Goal: Communication & Community: Answer question/provide support

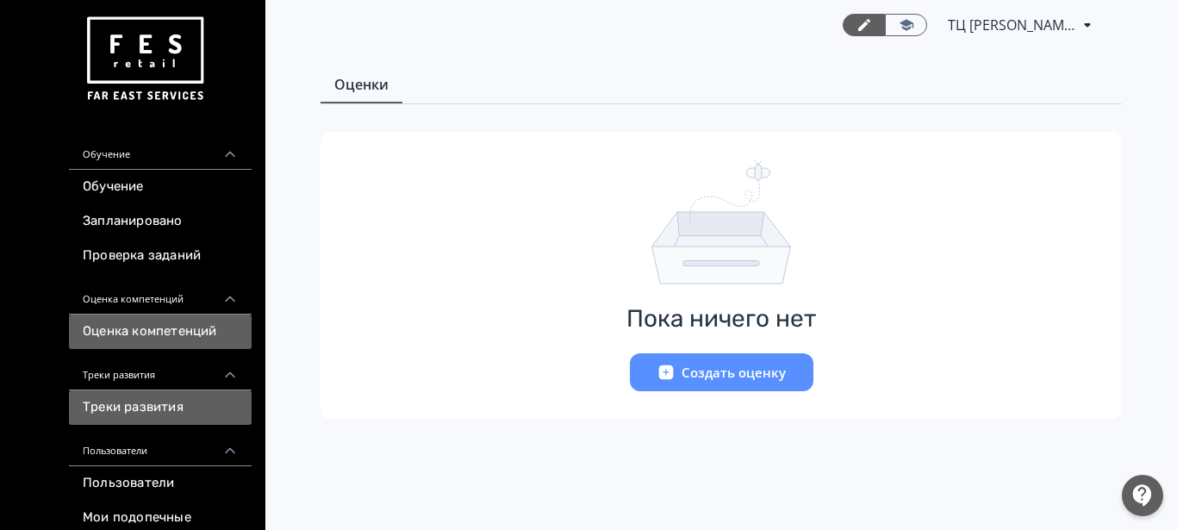
click at [129, 411] on link "Треки развития" at bounding box center [160, 407] width 183 height 34
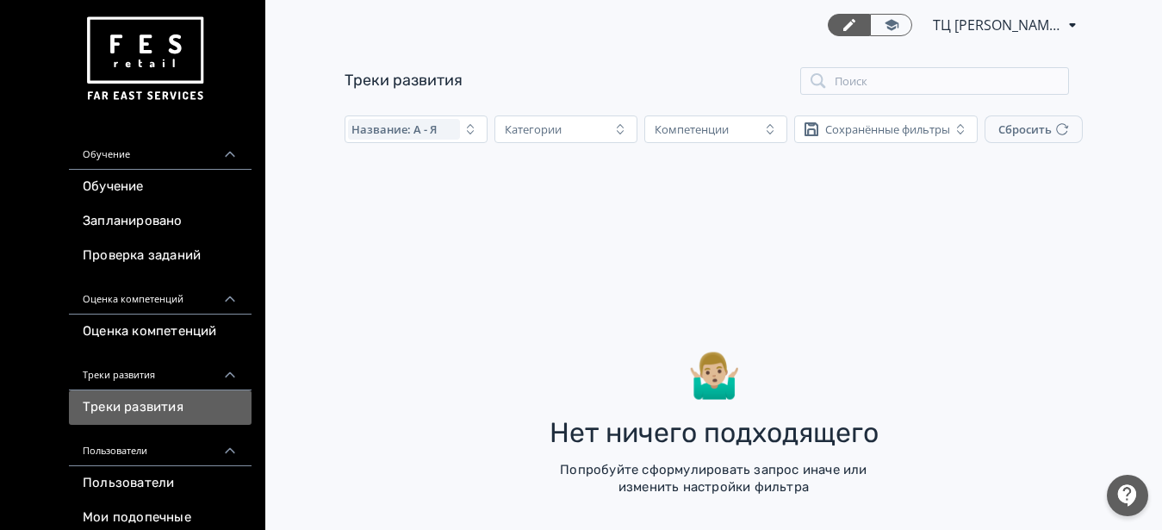
scroll to position [114, 0]
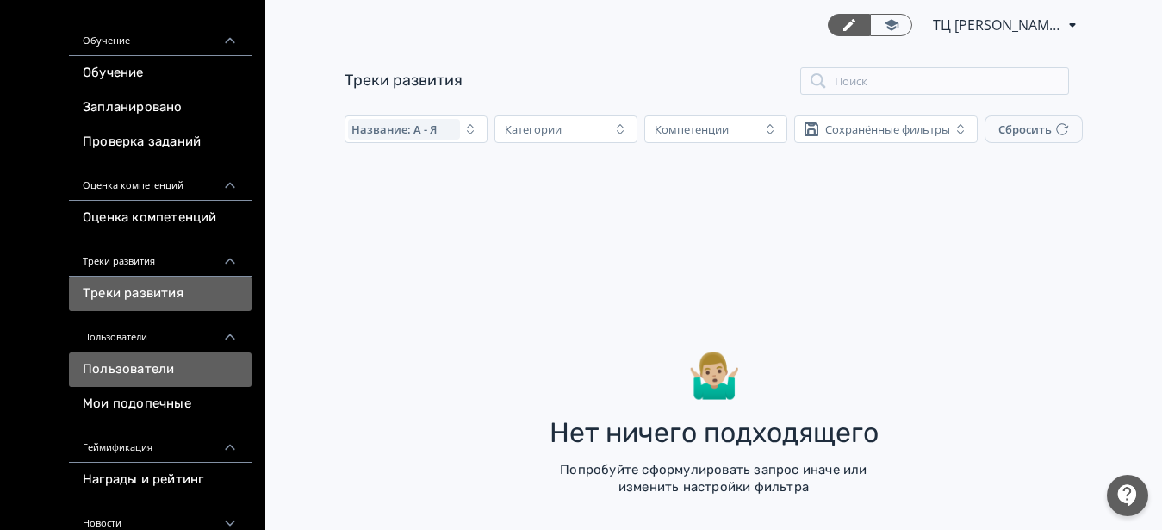
click at [146, 364] on link "Пользователи" at bounding box center [160, 369] width 183 height 34
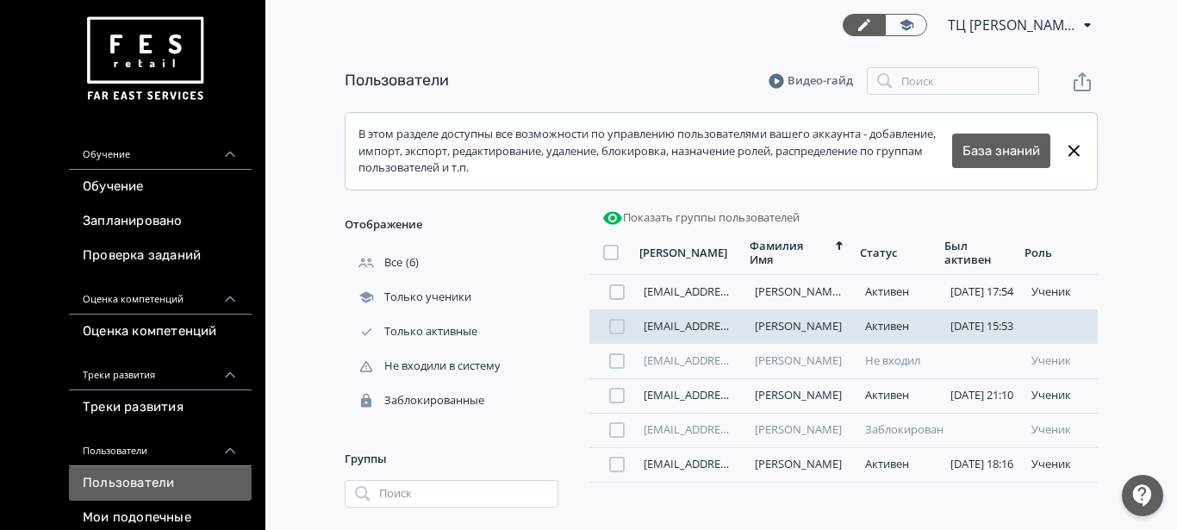
click at [757, 328] on link "[PERSON_NAME]" at bounding box center [798, 326] width 87 height 16
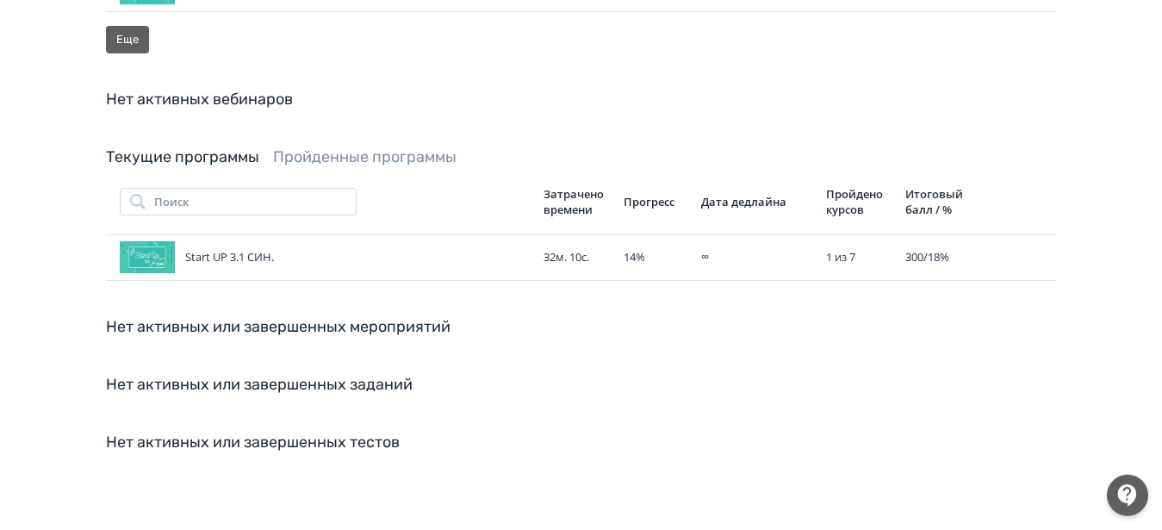
scroll to position [1057, 0]
click at [294, 240] on div "Start UP 3.1 СИН." at bounding box center [325, 257] width 410 height 34
click at [186, 240] on div "Start UP 3.1 СИН." at bounding box center [325, 257] width 410 height 34
click at [987, 247] on icon at bounding box center [996, 257] width 21 height 21
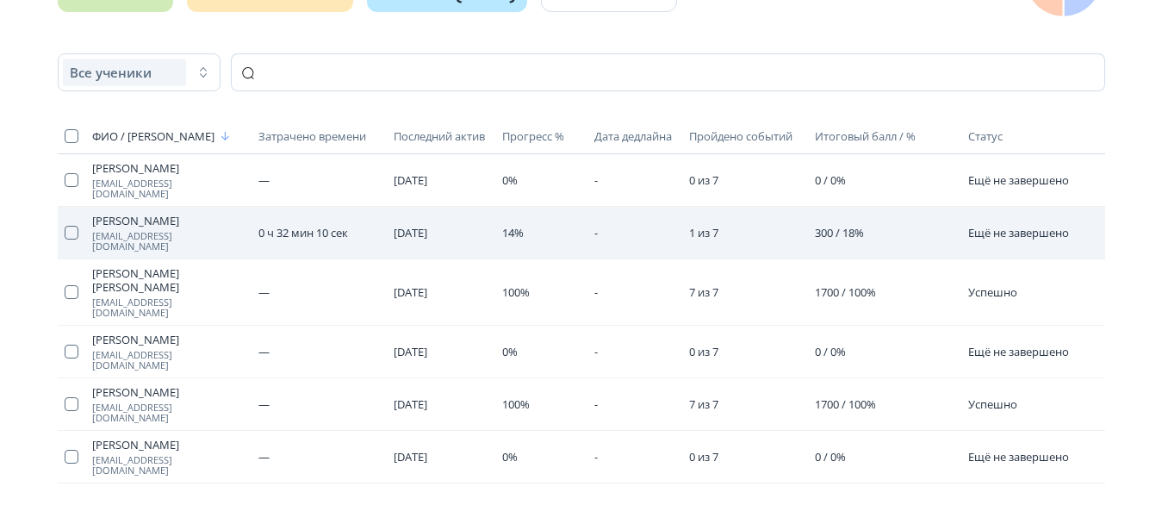
scroll to position [291, 0]
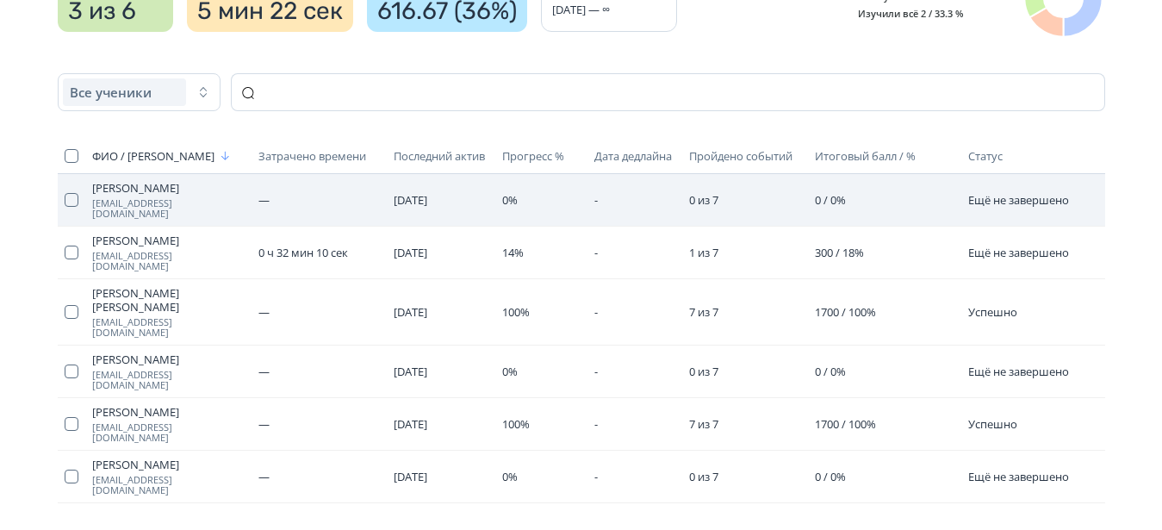
click at [952, 207] on td "0 / 0%" at bounding box center [884, 200] width 153 height 53
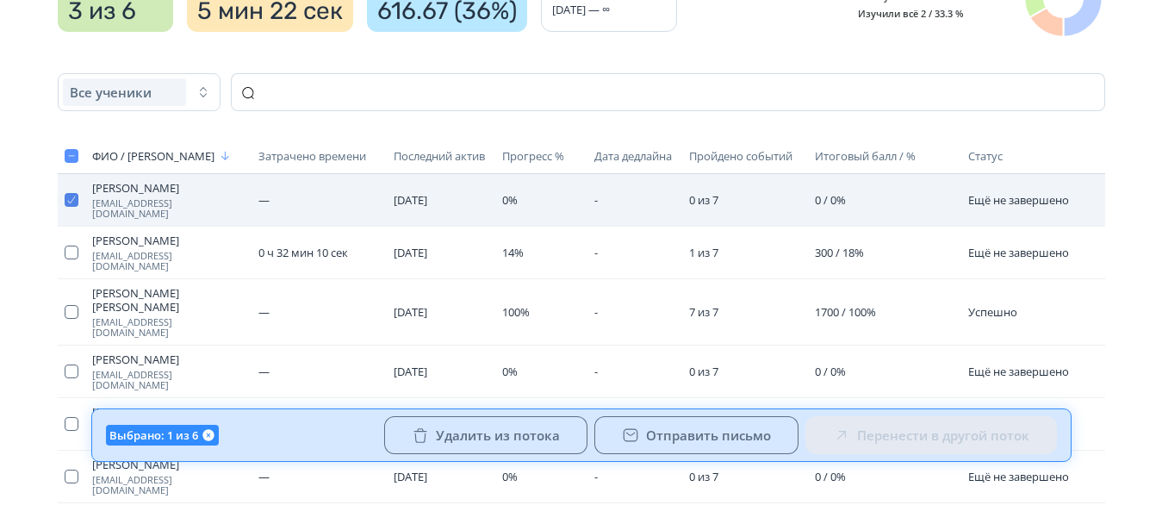
click at [74, 201] on button "button" at bounding box center [72, 200] width 14 height 14
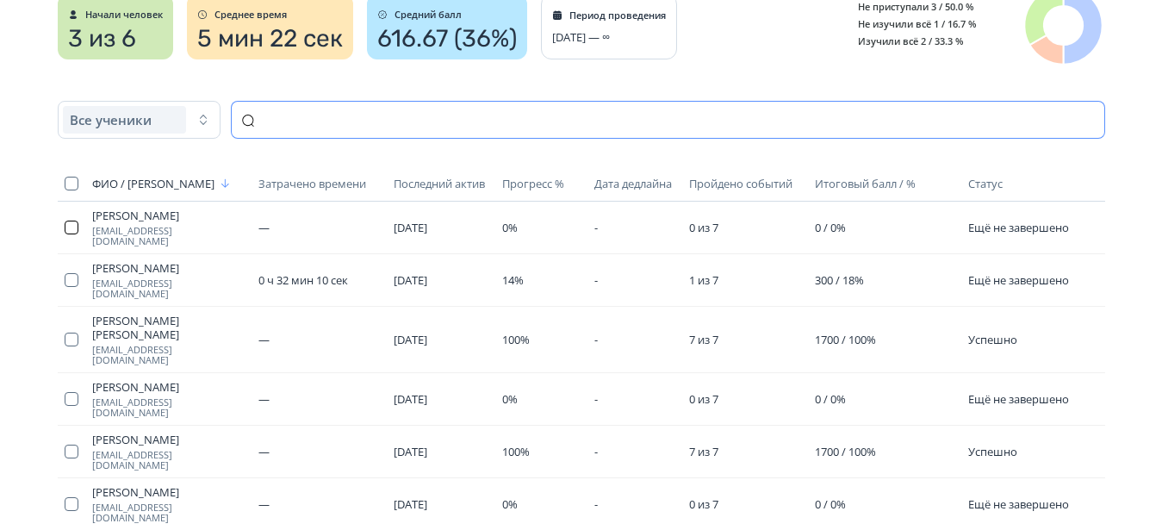
scroll to position [176, 0]
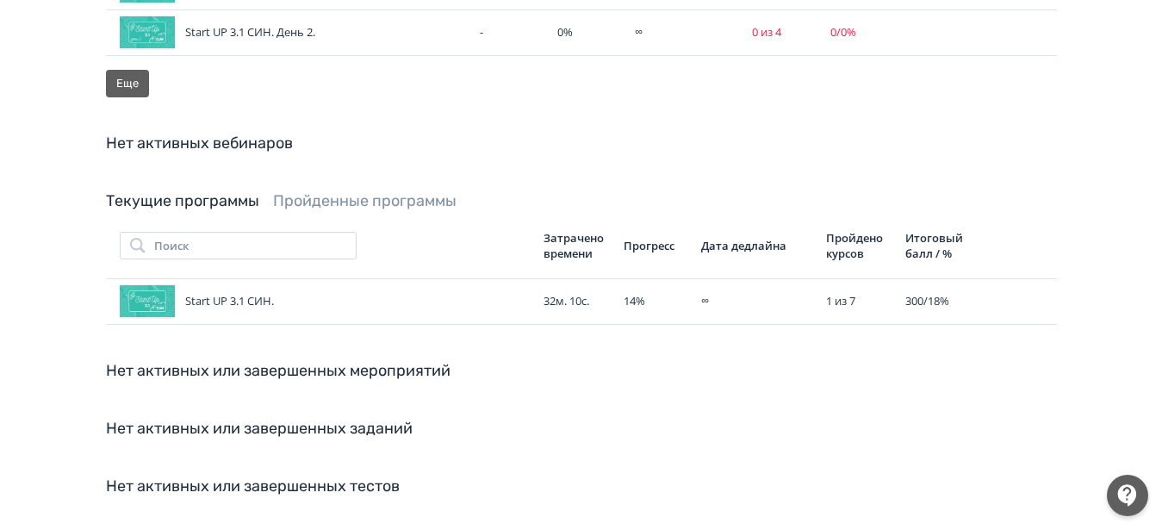
scroll to position [881, 0]
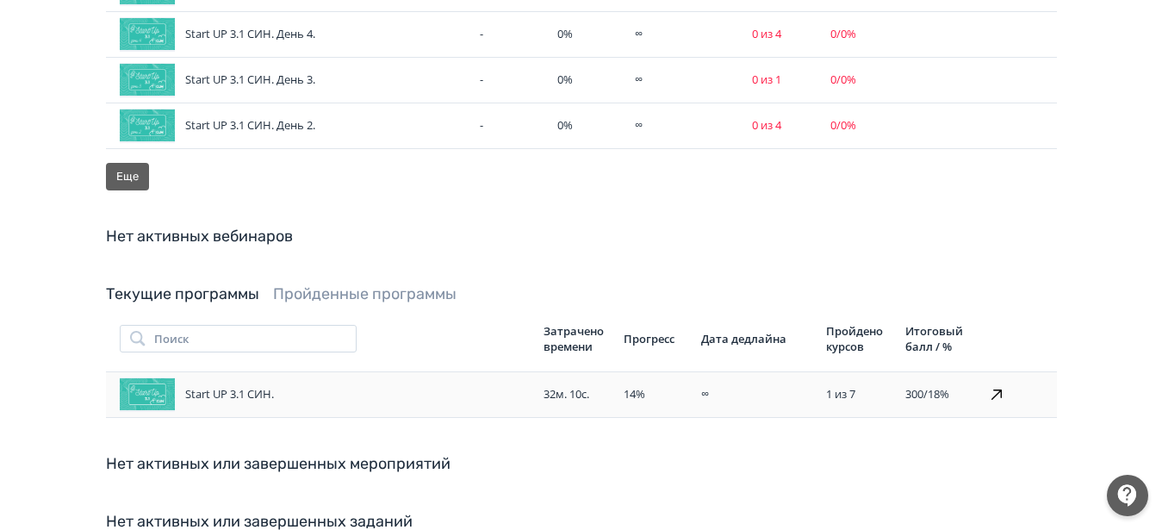
click at [995, 400] on icon at bounding box center [997, 394] width 10 height 10
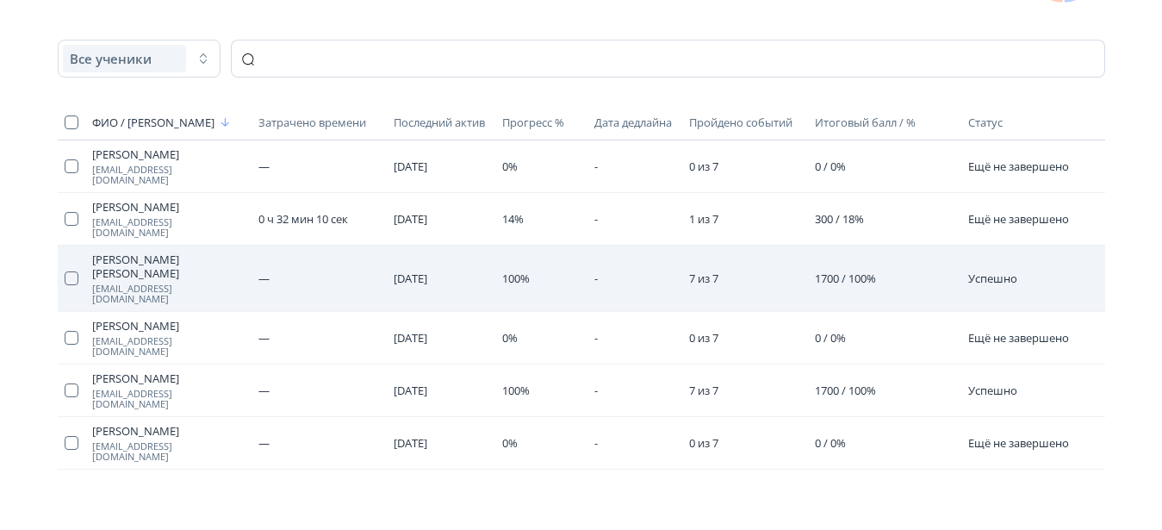
scroll to position [296, 0]
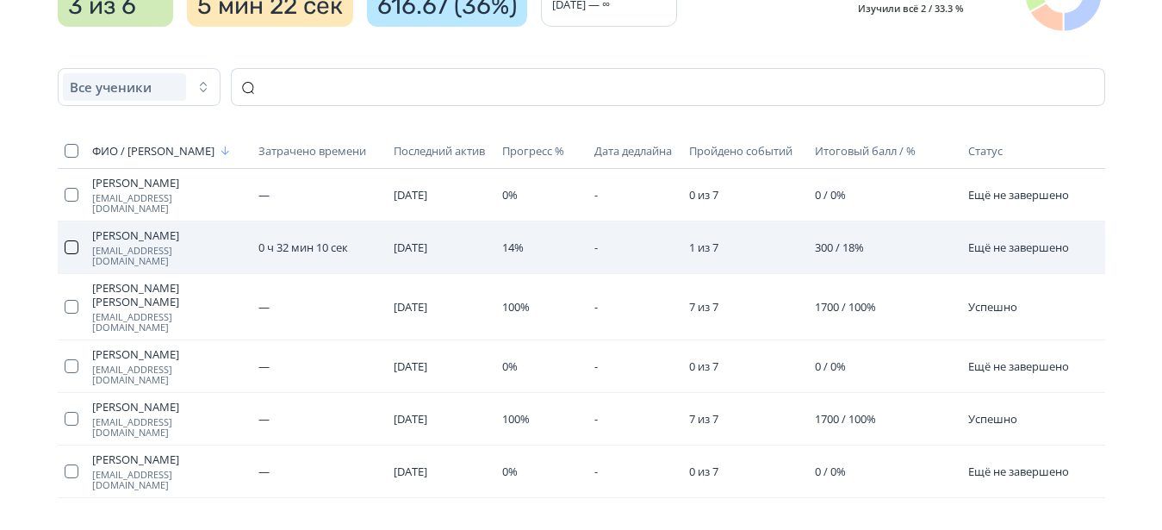
click at [72, 240] on button "button" at bounding box center [72, 247] width 14 height 14
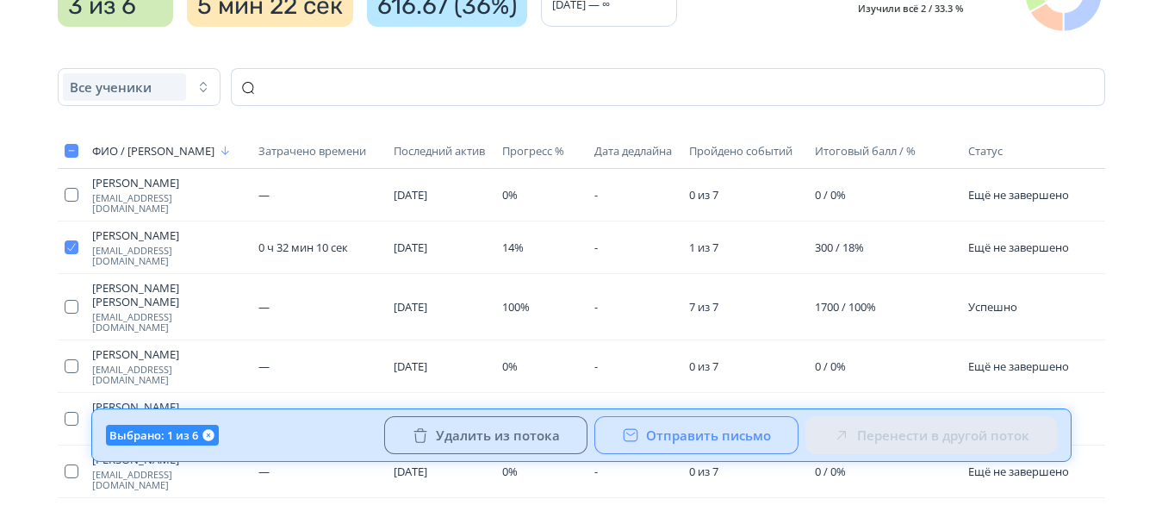
click at [677, 436] on button "Отправить письмо" at bounding box center [696, 435] width 204 height 38
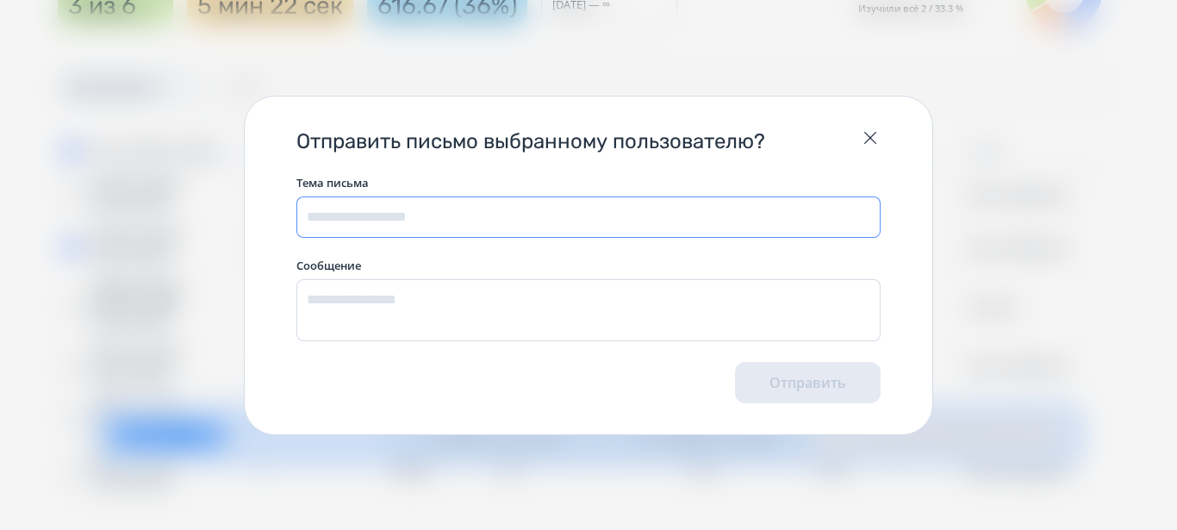
click at [335, 215] on input "text" at bounding box center [588, 216] width 584 height 41
type input "*"
type input "****"
click at [353, 303] on textarea at bounding box center [588, 310] width 584 height 62
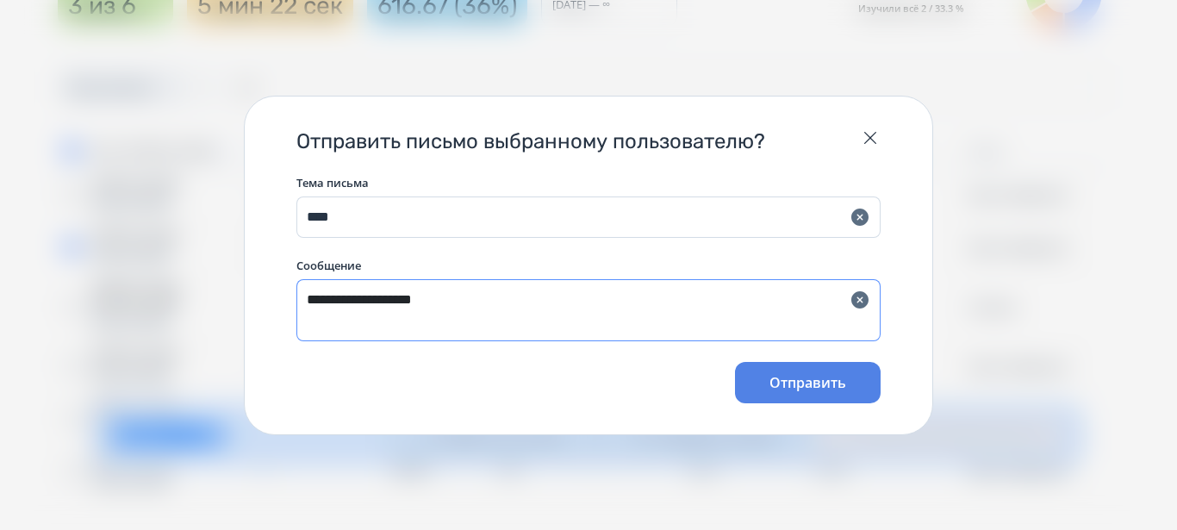
type textarea "**********"
click at [810, 387] on button "Отправить" at bounding box center [808, 382] width 146 height 41
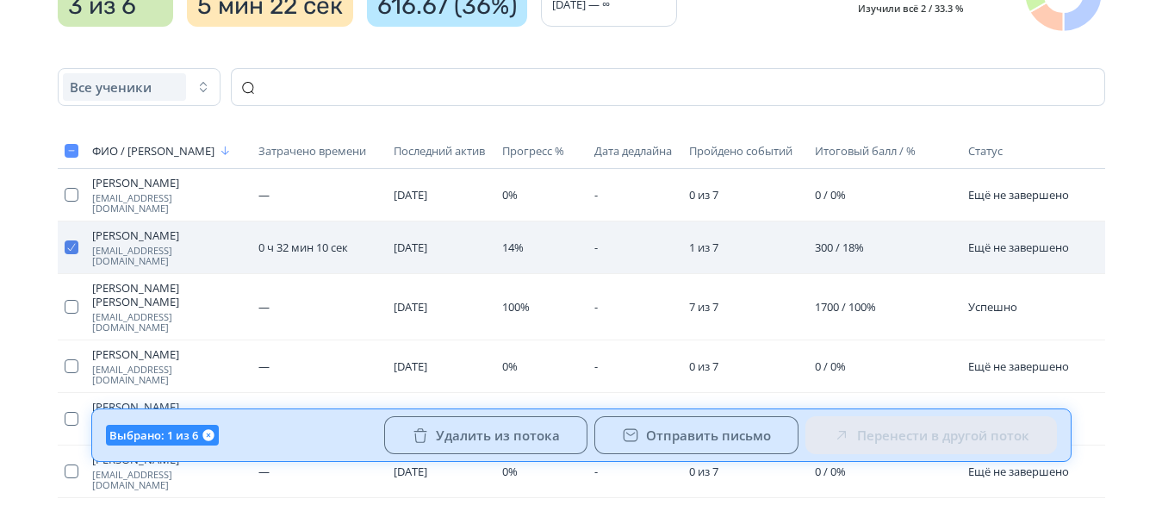
click at [73, 243] on button "button" at bounding box center [72, 247] width 14 height 14
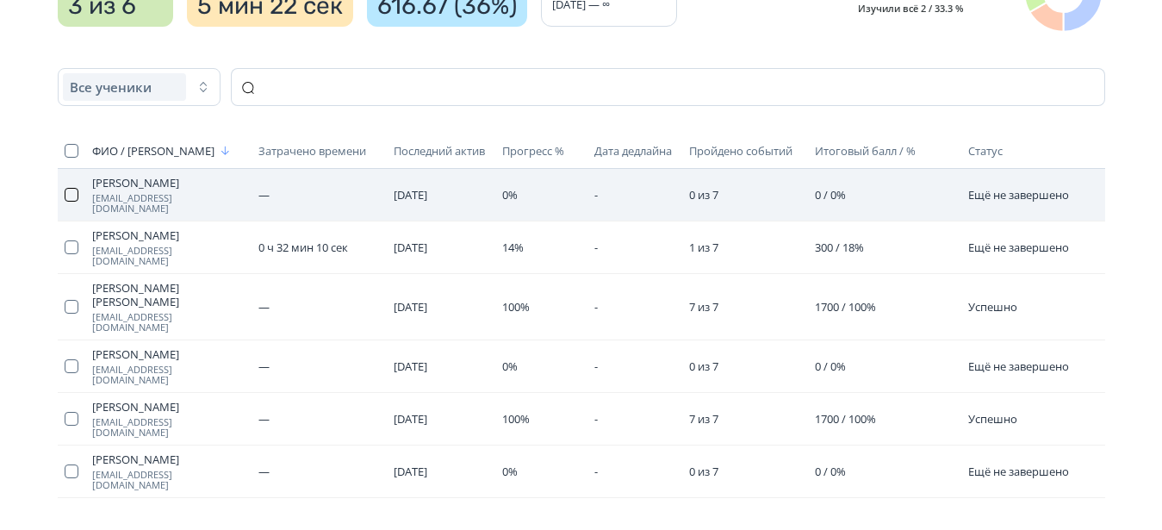
click at [68, 194] on button "button" at bounding box center [72, 195] width 14 height 14
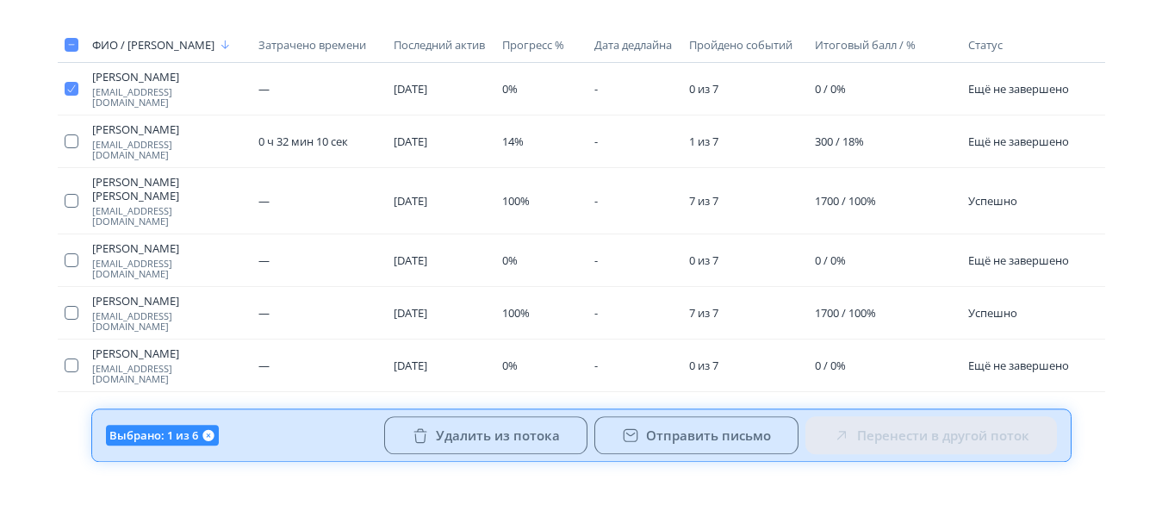
scroll to position [123, 0]
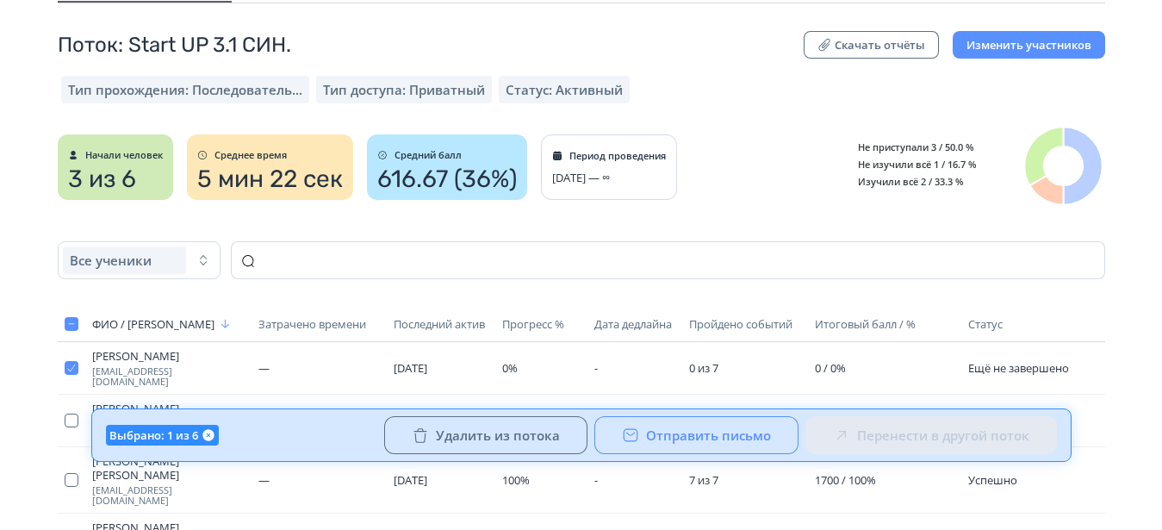
click at [694, 435] on button "Отправить письмо" at bounding box center [696, 435] width 204 height 38
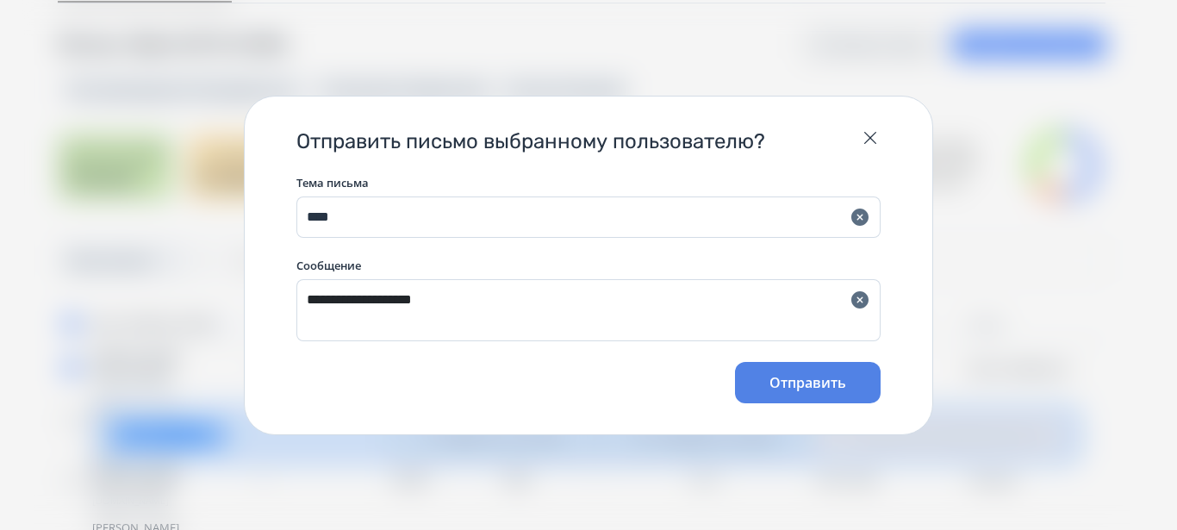
click at [766, 385] on button "Отправить" at bounding box center [808, 382] width 146 height 41
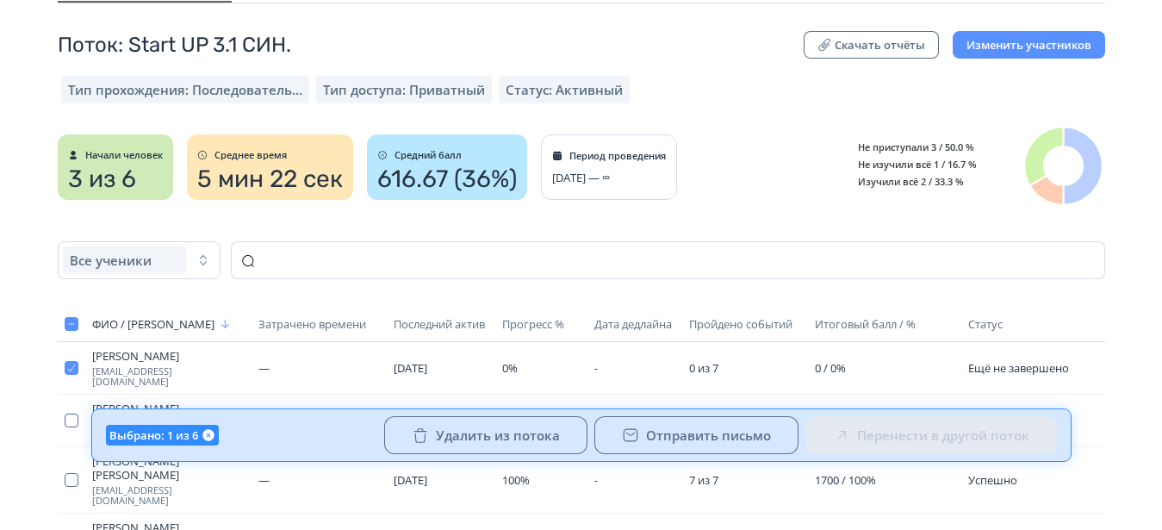
scroll to position [0, 0]
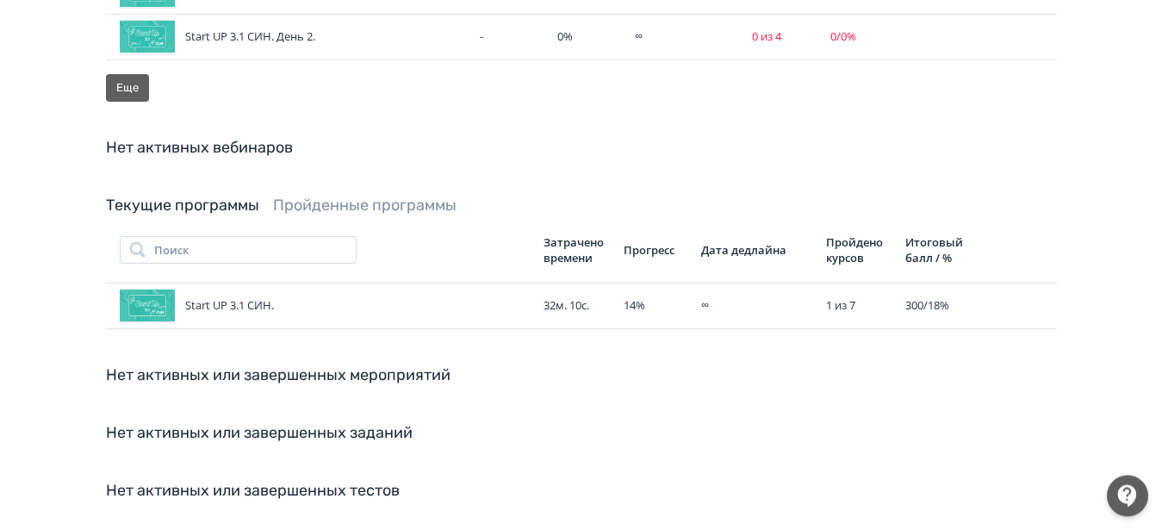
scroll to position [1057, 0]
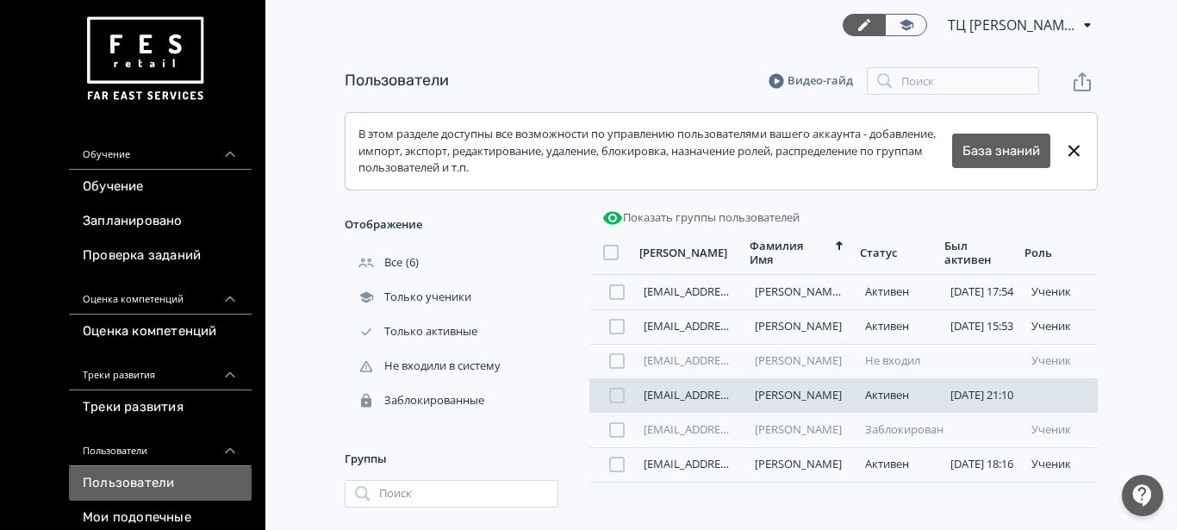
click at [880, 401] on div "Активен" at bounding box center [898, 396] width 67 height 14
click at [715, 398] on link "[EMAIL_ADDRESS][DOMAIN_NAME]" at bounding box center [735, 395] width 182 height 16
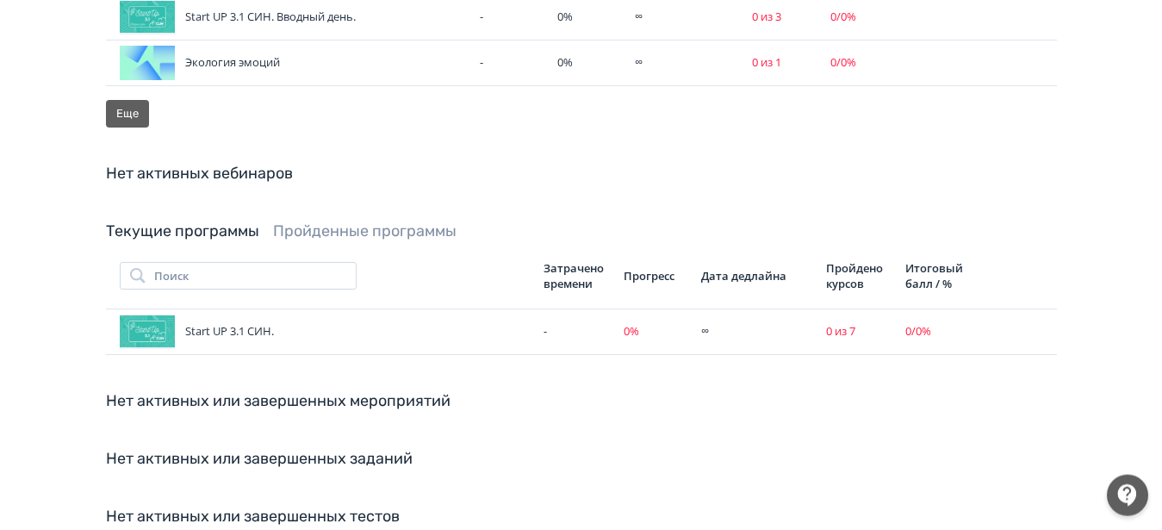
scroll to position [899, 0]
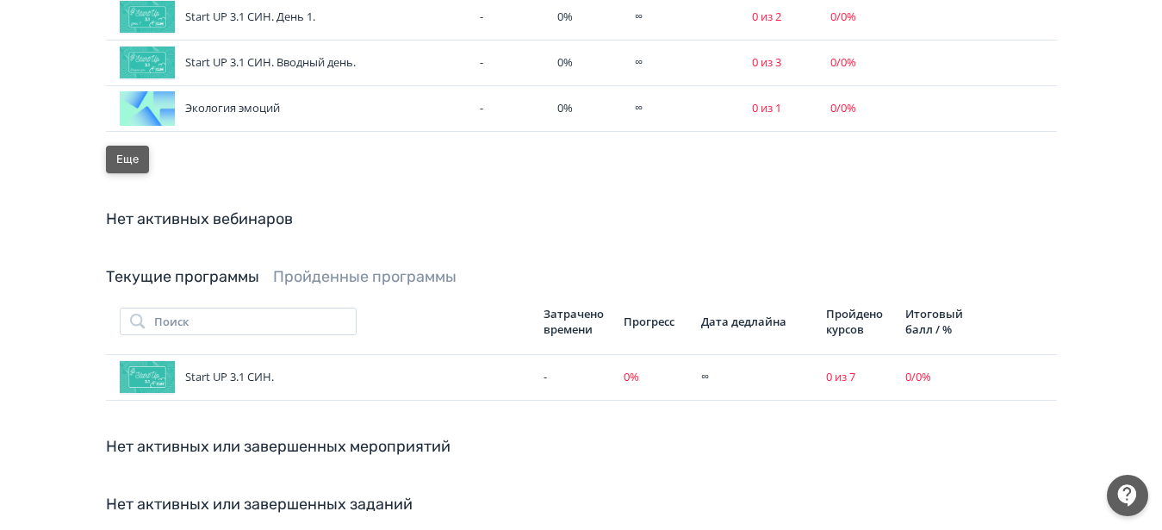
click at [132, 173] on button "Еще" at bounding box center [127, 160] width 43 height 28
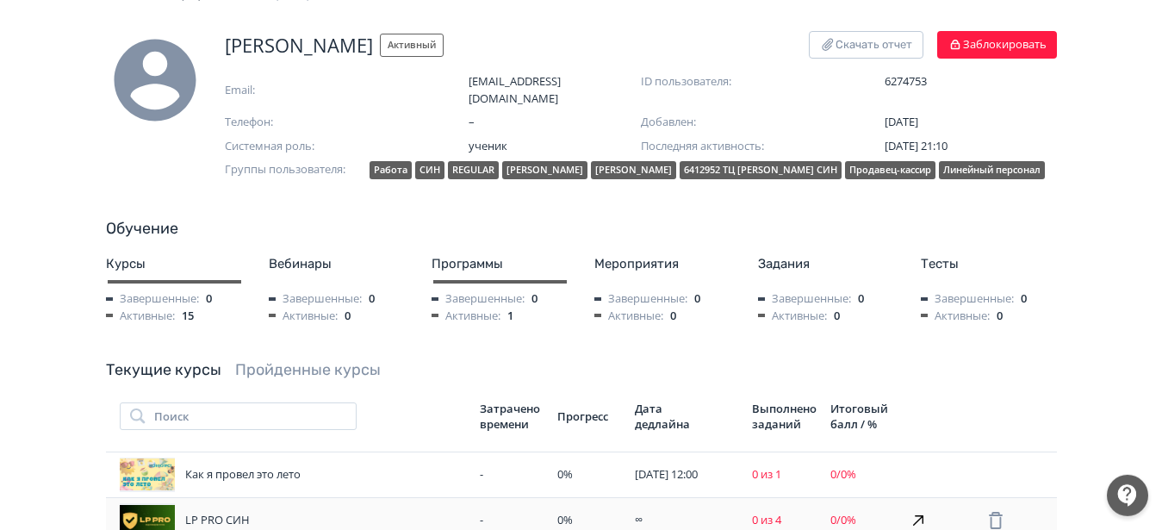
scroll to position [295, 0]
